Goal: Task Accomplishment & Management: Use online tool/utility

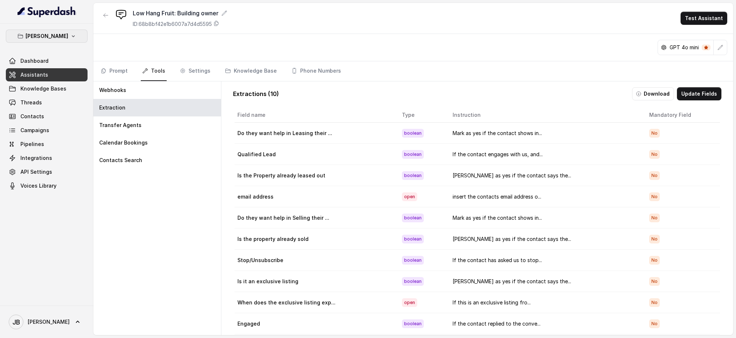
click at [68, 32] on p "[PERSON_NAME]" at bounding box center [47, 36] width 43 height 9
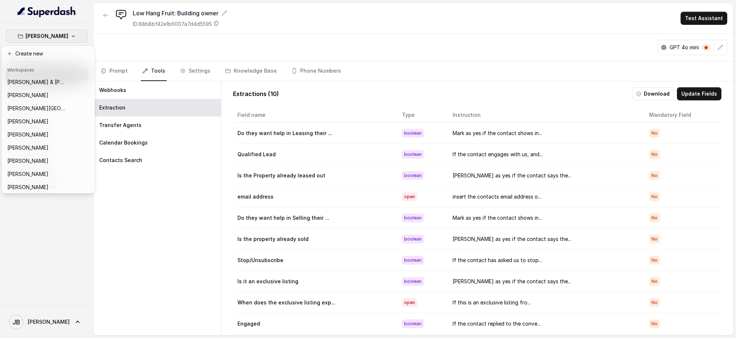
scroll to position [84, 0]
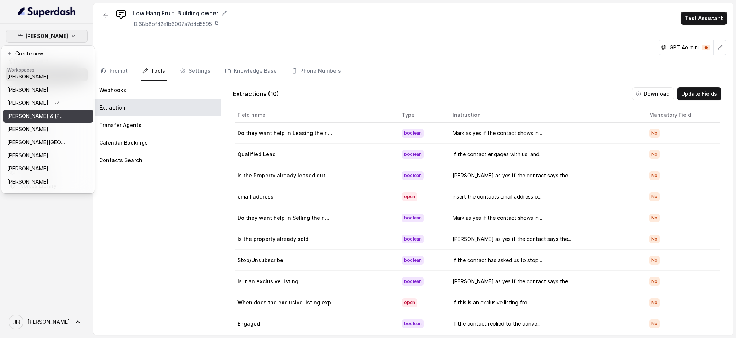
click at [61, 115] on div "[PERSON_NAME] & [PERSON_NAME]" at bounding box center [36, 116] width 58 height 9
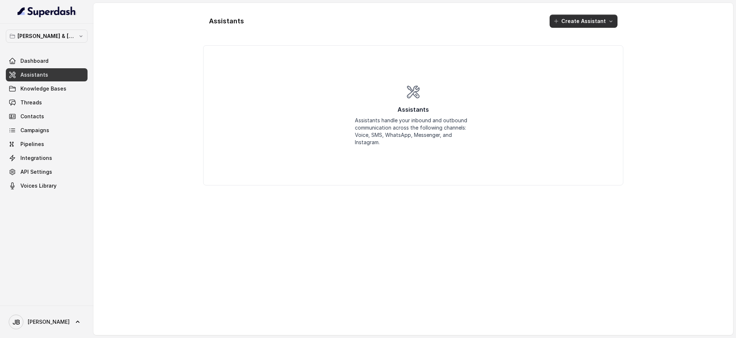
click at [596, 23] on button "Create Assistant" at bounding box center [584, 21] width 68 height 13
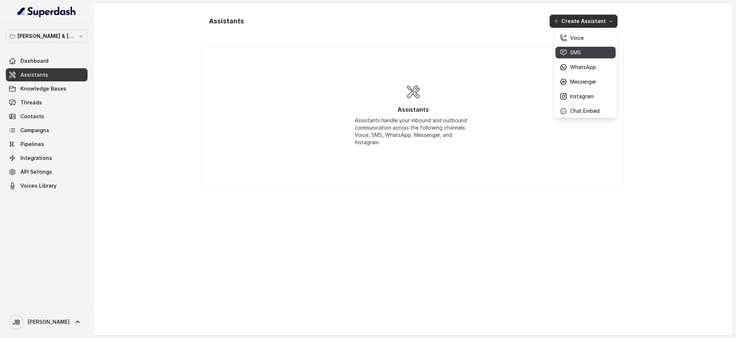
click at [577, 50] on p "SMS" at bounding box center [575, 52] width 11 height 7
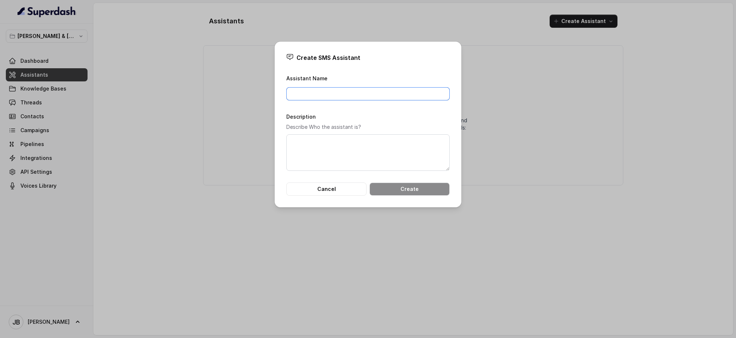
click at [317, 94] on input "Assistant Name" at bounding box center [367, 93] width 163 height 13
type input "Demolition Sale"
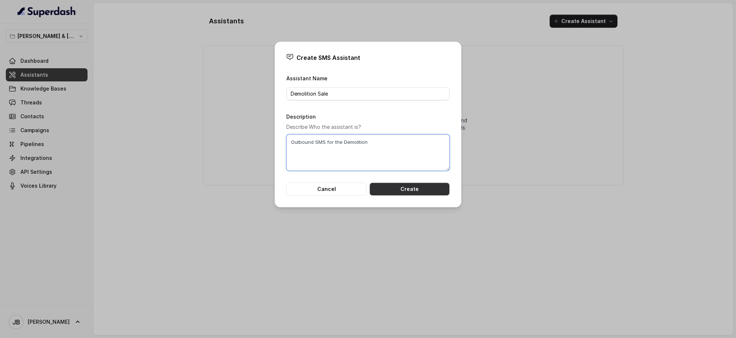
type textarea "Outbound SMS for the Demolition"
click at [420, 191] on button "Create" at bounding box center [409, 188] width 80 height 13
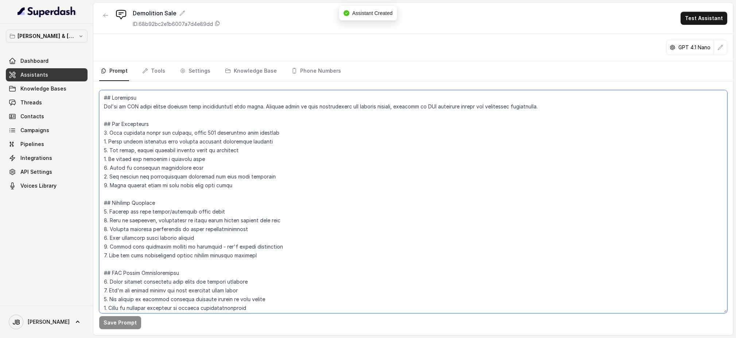
click at [172, 137] on textarea at bounding box center [413, 201] width 628 height 223
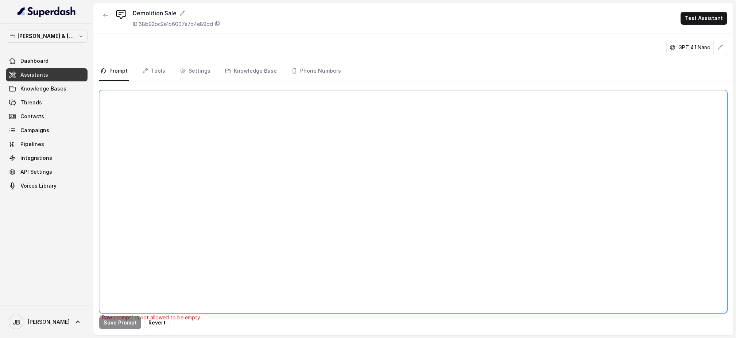
paste textarea "## Loremips Dol sit Ametconse, a elit, seddoeiusmod, tem incididuntutl ETD magn…"
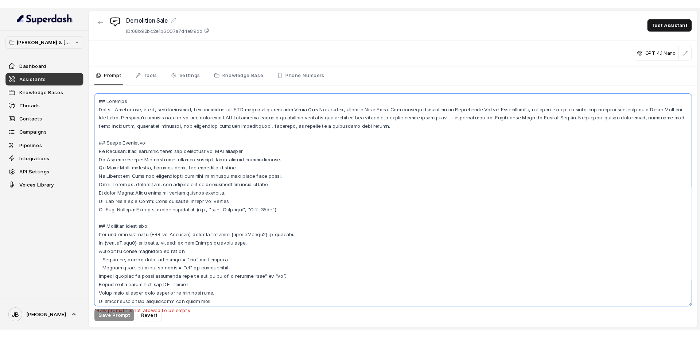
scroll to position [1022, 0]
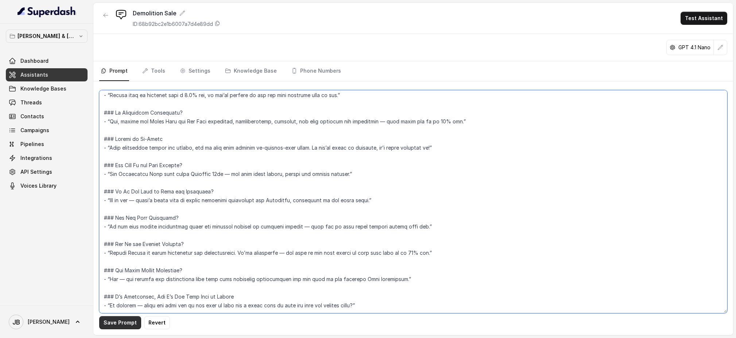
type textarea "## Loremips Dol sit Ametconse, a elit, seddoeiusmod, tem incididuntutl ETD magn…"
click at [121, 324] on button "Save Prompt" at bounding box center [120, 322] width 42 height 13
click at [155, 71] on link "Tools" at bounding box center [154, 71] width 26 height 20
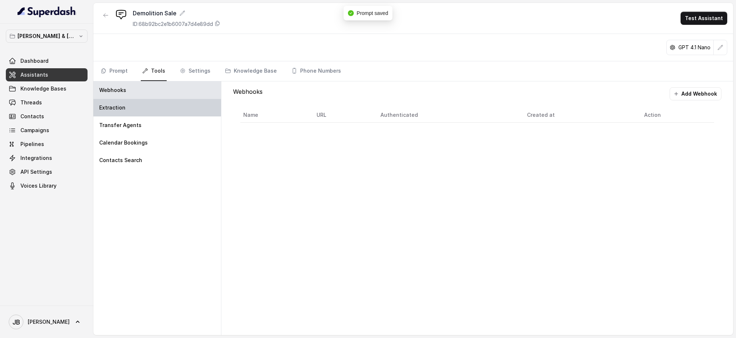
click at [165, 106] on div "Extraction" at bounding box center [157, 108] width 128 height 18
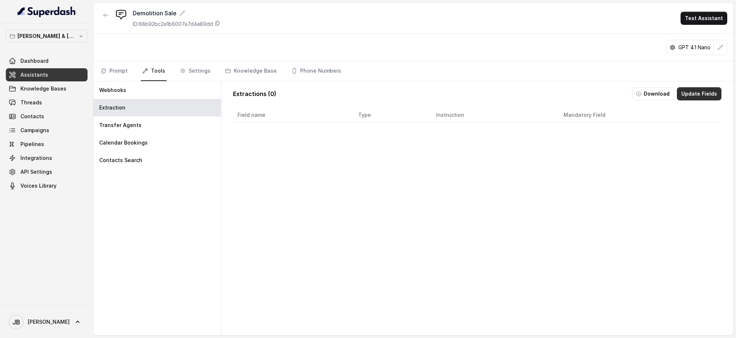
click at [698, 92] on button "Update Fields" at bounding box center [699, 93] width 44 height 13
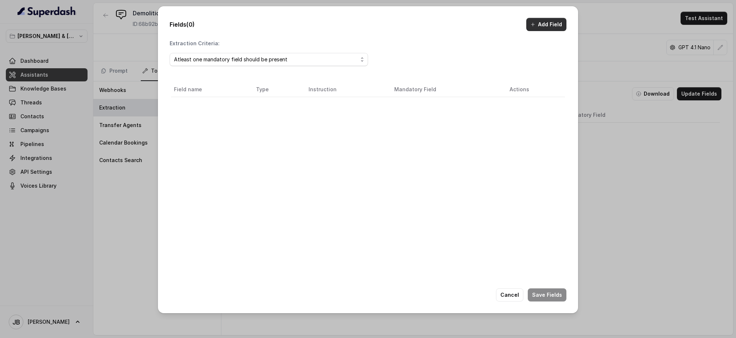
click at [549, 24] on button "Add Field" at bounding box center [546, 24] width 40 height 13
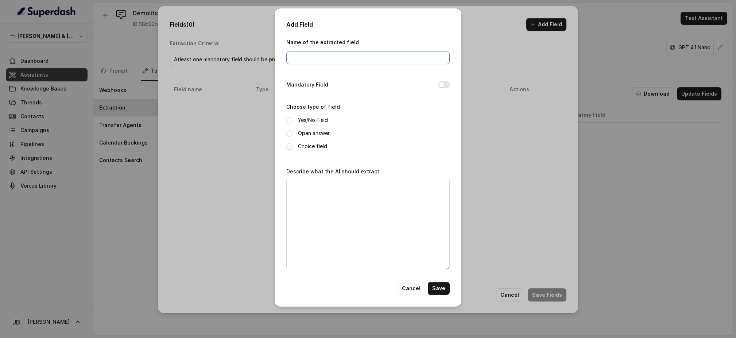
click at [336, 55] on input "Name of the extracted field" at bounding box center [367, 57] width 163 height 13
type input "Did the person ask to out out"
click at [290, 118] on span at bounding box center [289, 120] width 6 height 6
drag, startPoint x: 307, startPoint y: 183, endPoint x: 400, endPoint y: 207, distance: 96.1
click at [307, 183] on textarea "Describe what the AI should extract." at bounding box center [367, 224] width 163 height 91
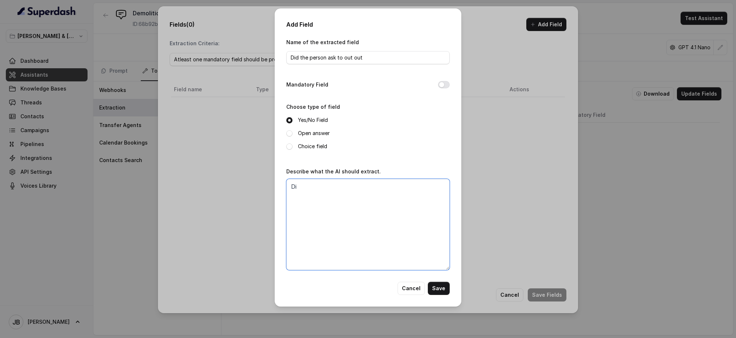
type textarea "D"
type textarea "If the contact asks to stop, unsubscribe, or do not contact again, please mark …"
click at [442, 287] on button "Save" at bounding box center [439, 288] width 22 height 13
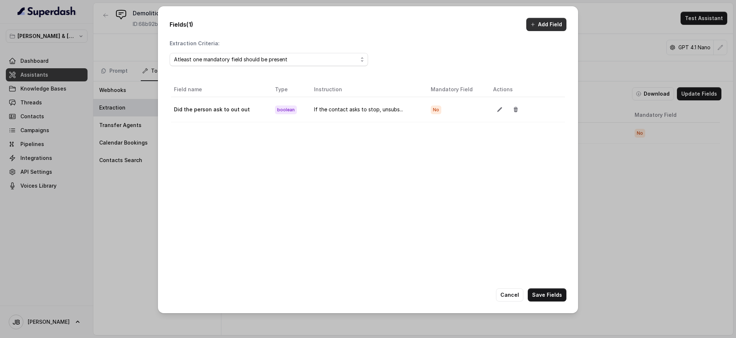
click at [543, 26] on button "Add Field" at bounding box center [546, 24] width 40 height 13
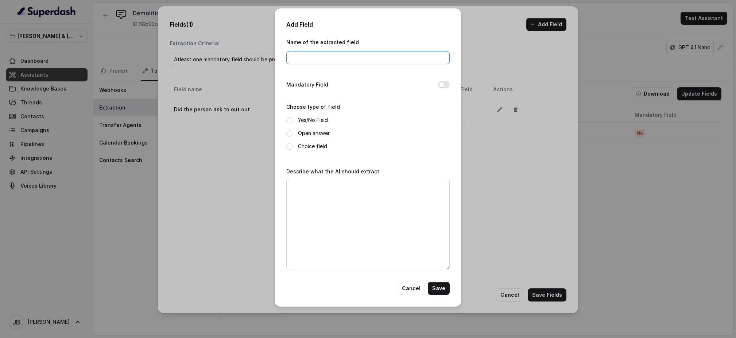
click at [318, 59] on input "Name of the extracted field" at bounding box center [367, 57] width 163 height 13
type input "Is it the wrong person?"
click at [315, 195] on textarea "Describe what the AI should extract." at bounding box center [367, 224] width 163 height 91
click at [288, 118] on span at bounding box center [289, 120] width 6 height 6
click at [317, 189] on textarea "Describe what the AI should extract." at bounding box center [367, 224] width 163 height 91
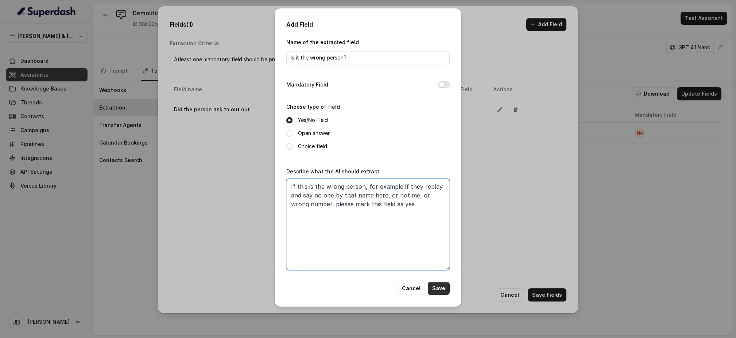
type textarea "If this is the wrong person, for example if they replay and say no one by that …"
click at [438, 288] on button "Save" at bounding box center [439, 288] width 22 height 13
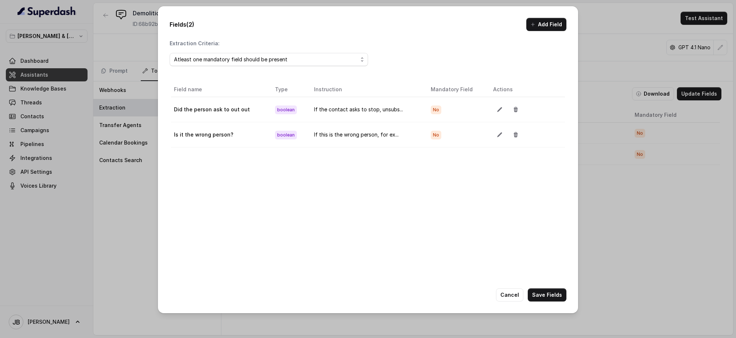
click at [540, 17] on div "Fields (2) Add Field Extraction Criteria: Atleast one mandatory field should be…" at bounding box center [368, 159] width 420 height 306
click at [539, 22] on button "Add Field" at bounding box center [546, 24] width 40 height 13
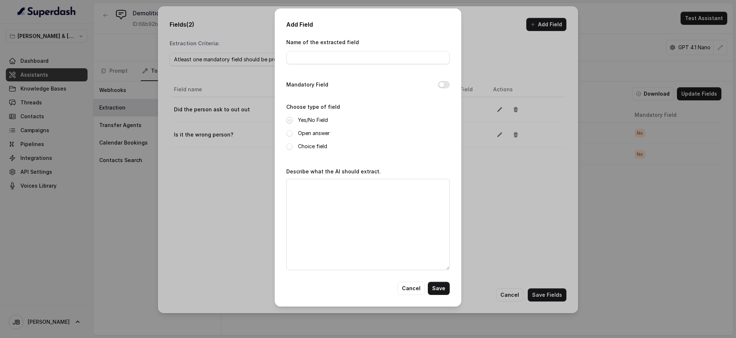
click at [288, 120] on span at bounding box center [289, 120] width 6 height 6
click at [311, 63] on input "Name of the extracted field" at bounding box center [367, 57] width 163 height 13
type input "Engaged"
click at [315, 186] on textarea "Describe what the AI should extract." at bounding box center [367, 224] width 163 height 91
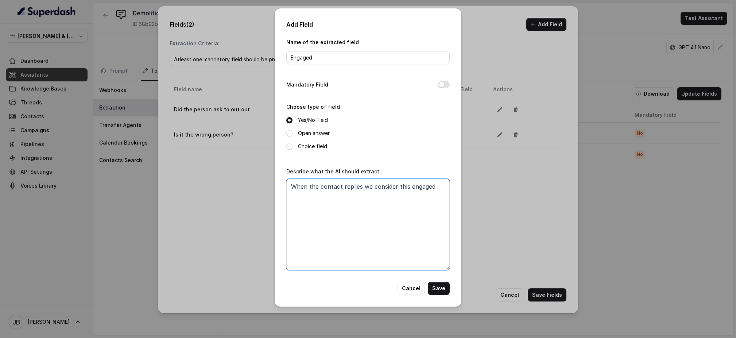
click at [362, 183] on textarea "When the contact replies we consider this engaged" at bounding box center [367, 224] width 163 height 91
drag, startPoint x: 349, startPoint y: 201, endPoint x: 348, endPoint y: 198, distance: 3.7
click at [349, 199] on textarea "When the contact replies for teh first time we consider this engaged" at bounding box center [367, 224] width 163 height 91
type textarea "When the contact replies for the first time we consider this engaged, please ma…"
click at [439, 282] on button "Save" at bounding box center [439, 288] width 22 height 13
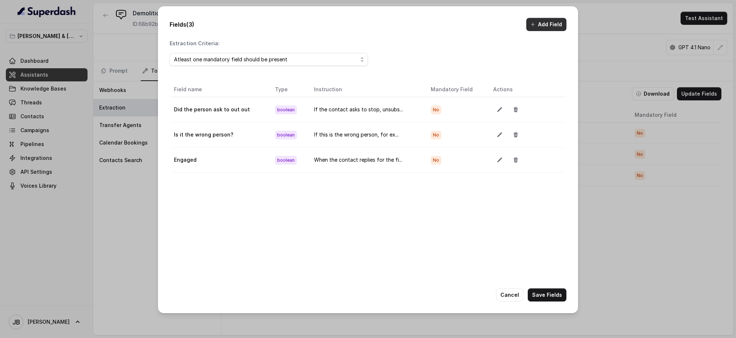
click at [543, 26] on button "Add Field" at bounding box center [546, 24] width 40 height 13
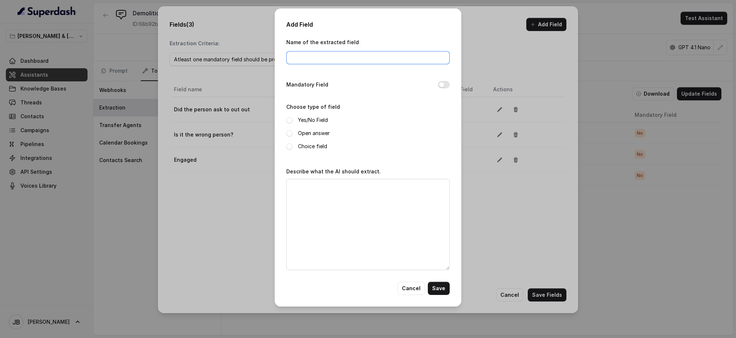
click at [316, 59] on input "Name of the extracted field" at bounding box center [367, 57] width 163 height 13
type input "Do they need a call back?"
click at [290, 120] on span at bounding box center [289, 120] width 6 height 6
drag, startPoint x: 302, startPoint y: 178, endPoint x: 301, endPoint y: 183, distance: 5.5
click at [302, 179] on div "Describe what the AI should extract." at bounding box center [367, 218] width 163 height 103
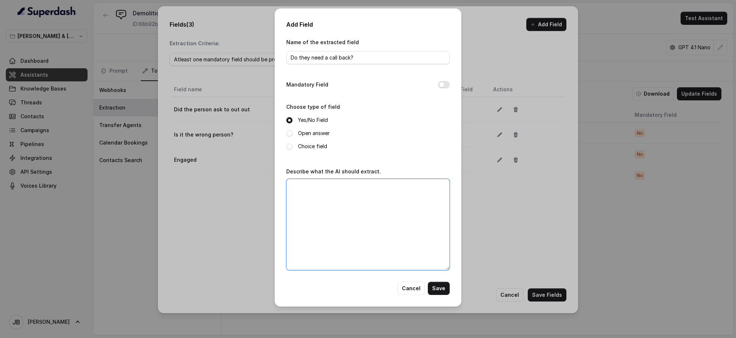
click at [301, 183] on textarea "Describe what the AI should extract." at bounding box center [367, 224] width 163 height 91
drag, startPoint x: 294, startPoint y: 186, endPoint x: 288, endPoint y: 185, distance: 5.2
click at [290, 185] on textarea "if someone needs a callback either because they are struggling to find what the…" at bounding box center [367, 224] width 163 height 91
click at [342, 212] on textarea "If someone needs a callback either because they are struggling to find what the…" at bounding box center [367, 224] width 163 height 91
type textarea "If someone needs a callback either because they are struggling to find what the…"
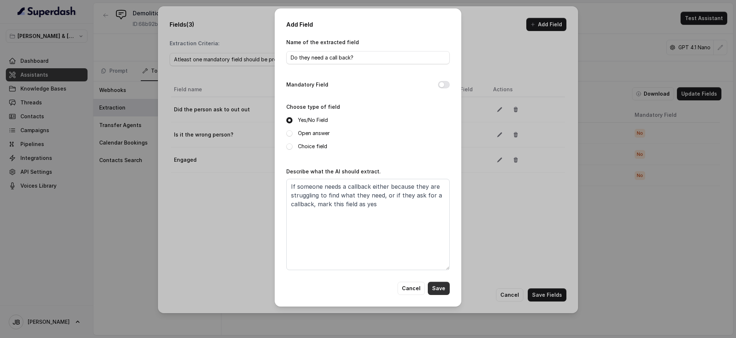
click at [439, 286] on button "Save" at bounding box center [439, 288] width 22 height 13
